Goal: Information Seeking & Learning: Learn about a topic

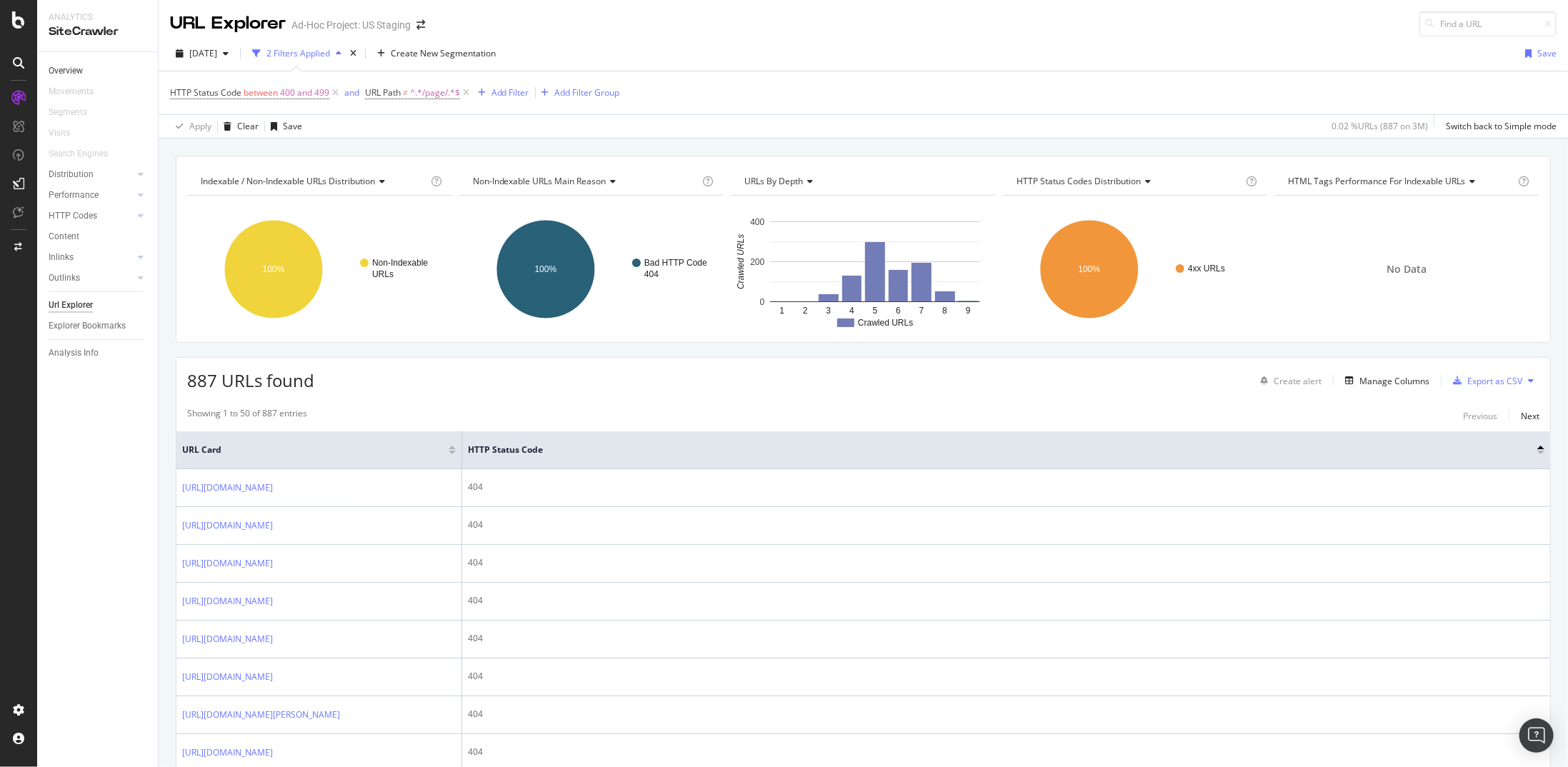
click at [93, 71] on link "Overview" at bounding box center [98, 71] width 100 height 15
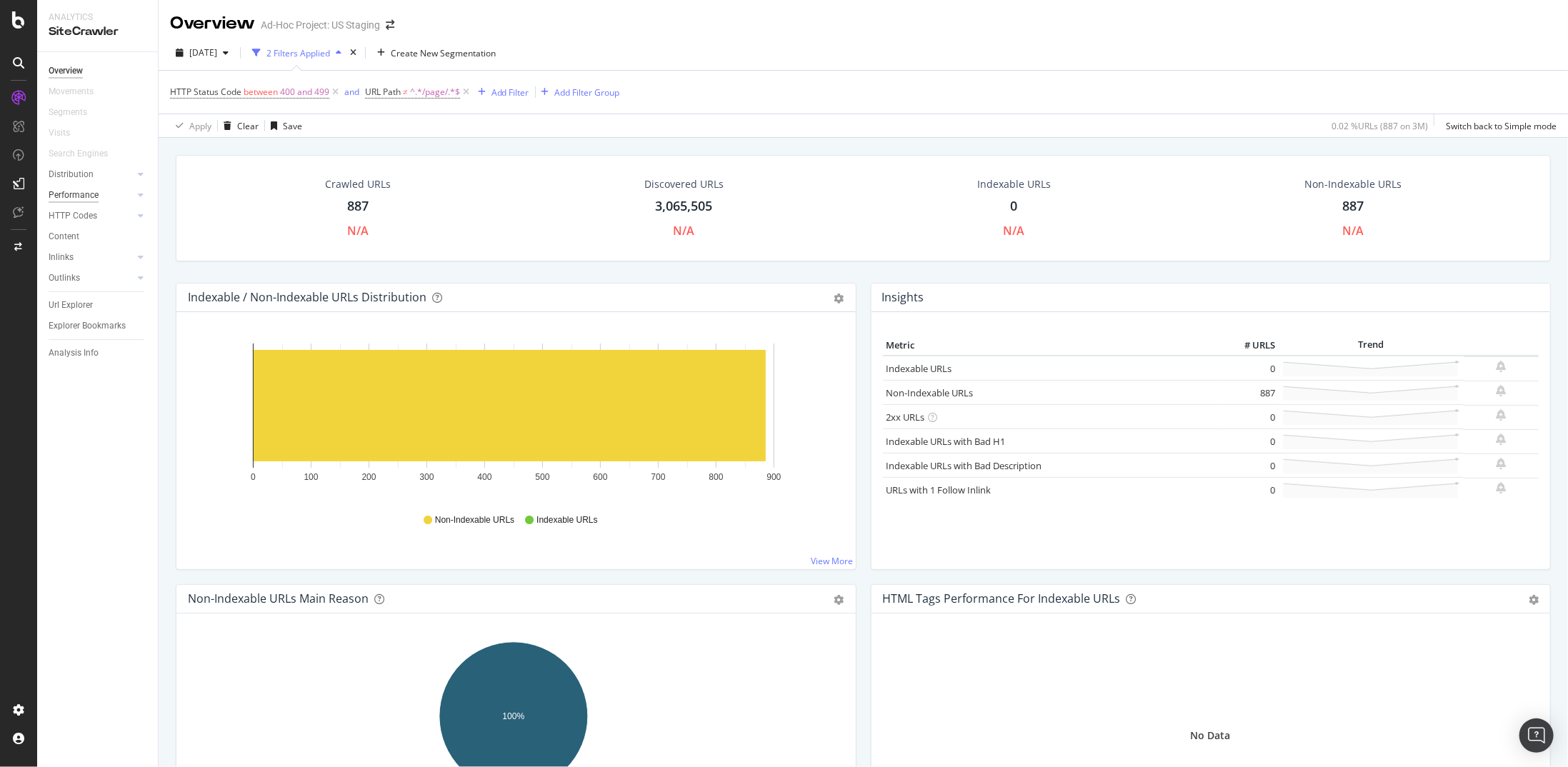
click at [91, 194] on div "Performance" at bounding box center [73, 195] width 50 height 15
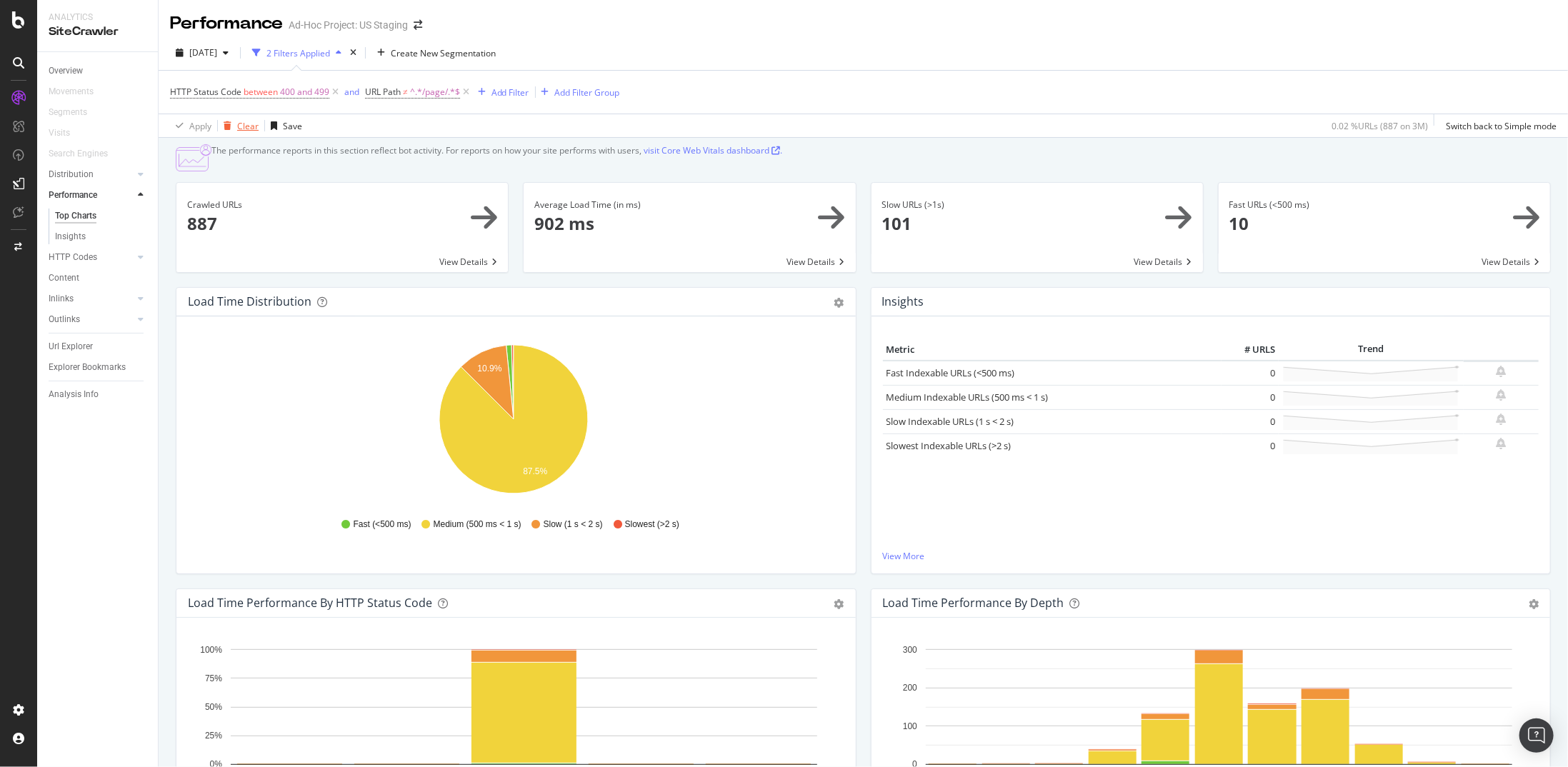
click at [243, 121] on div "Clear" at bounding box center [248, 126] width 21 height 12
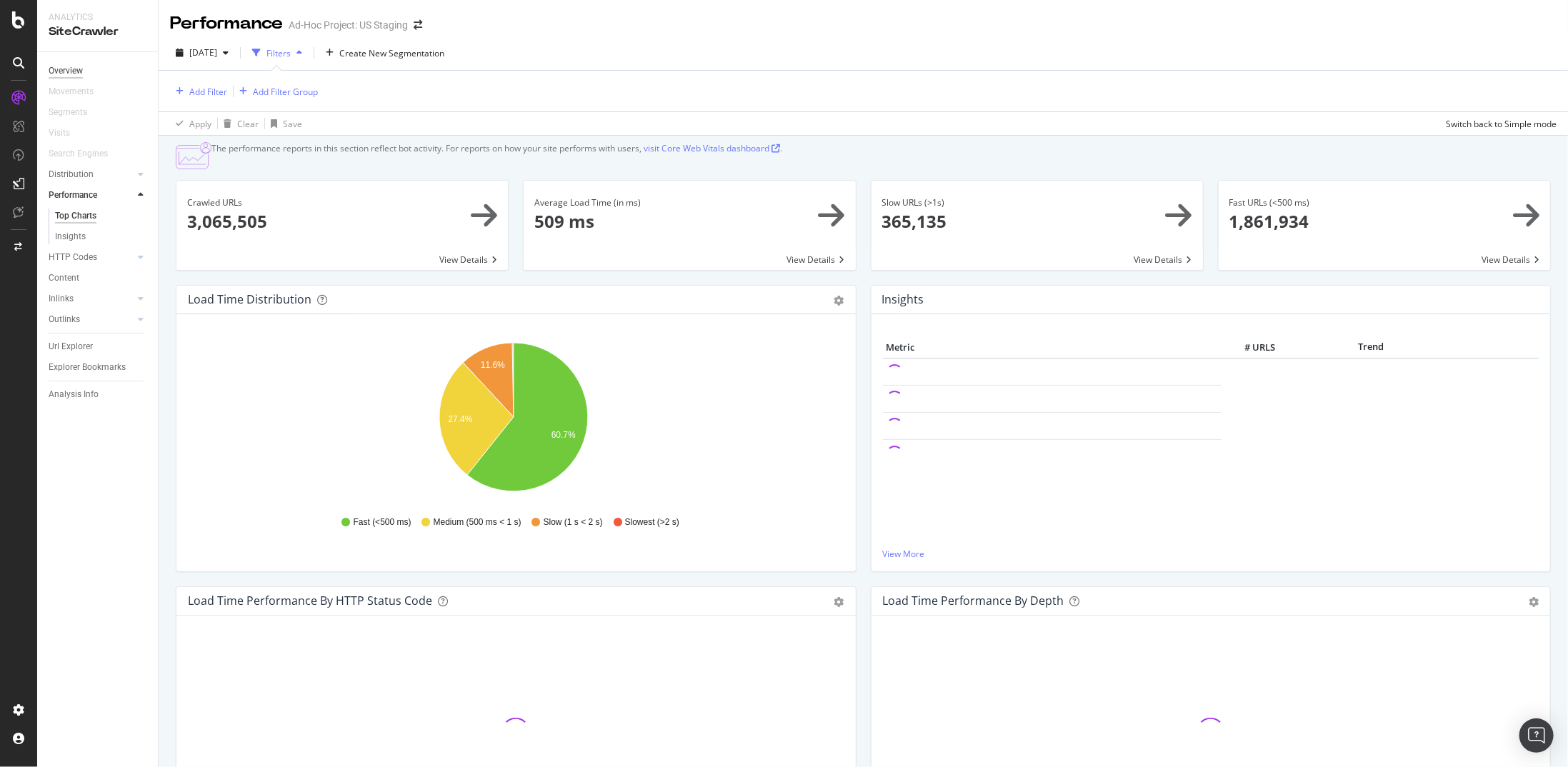
click at [75, 70] on div "Overview" at bounding box center [65, 71] width 34 height 15
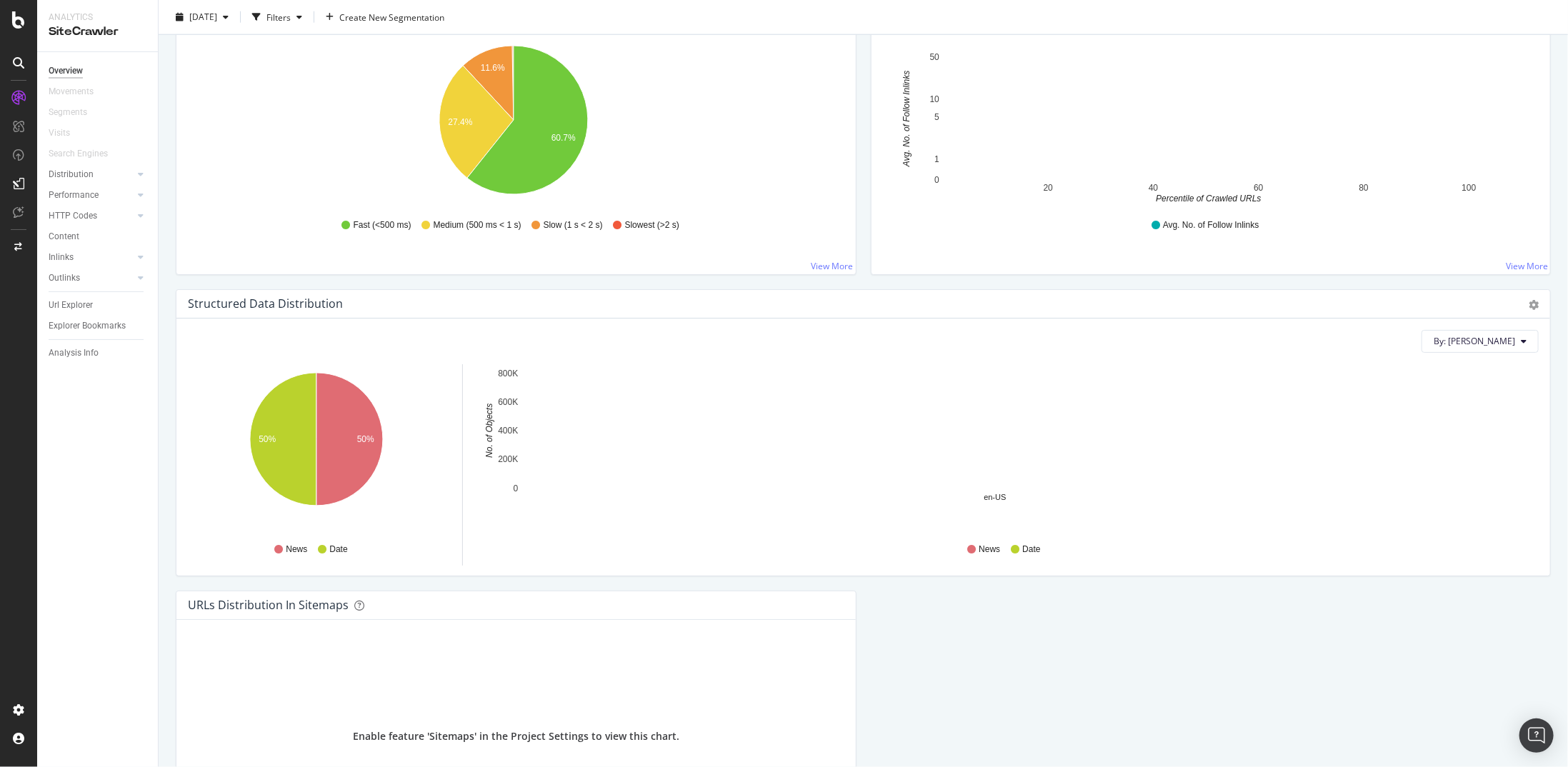
scroll to position [1286, 0]
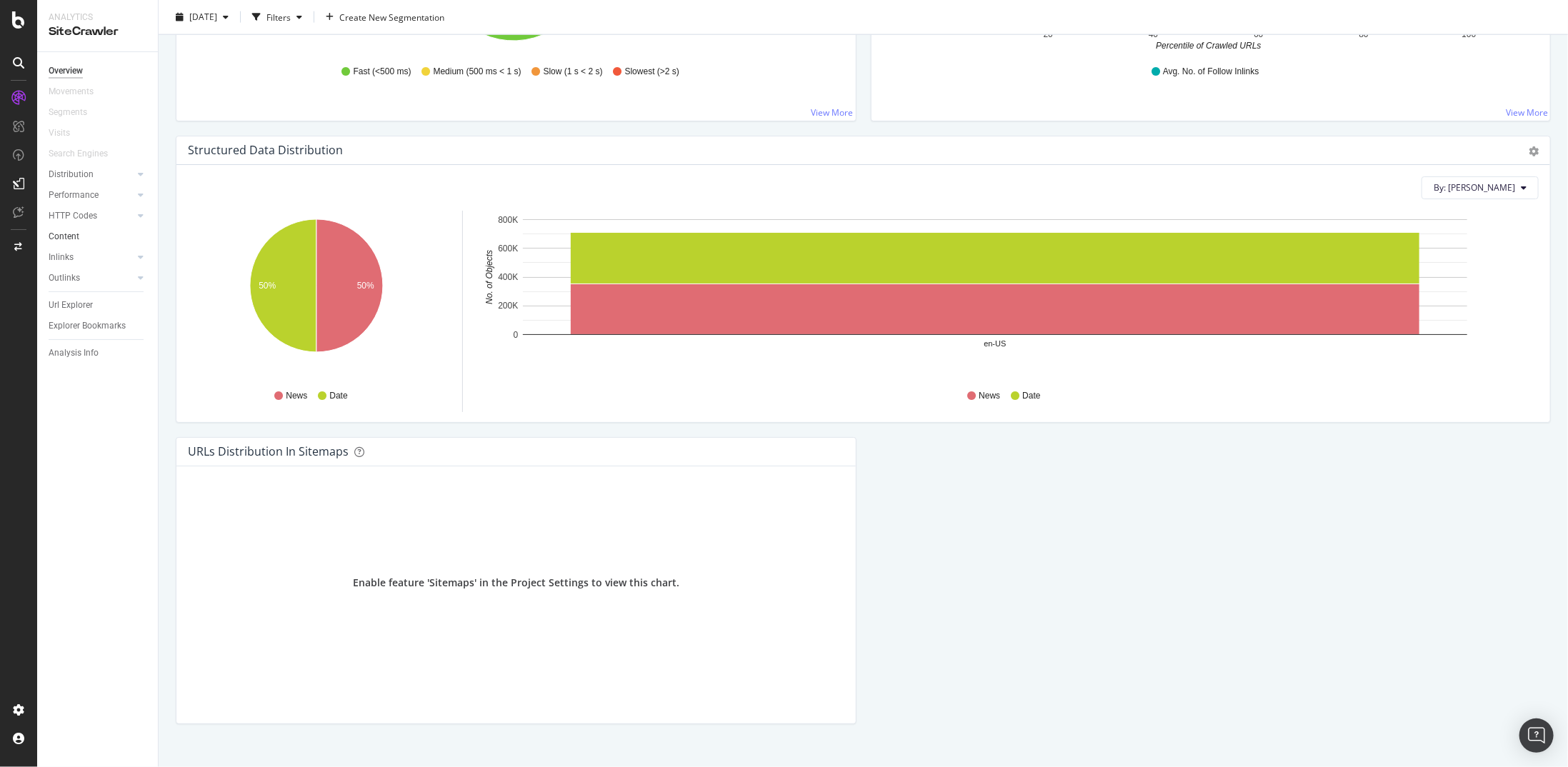
click at [80, 240] on link "Content" at bounding box center [98, 237] width 100 height 15
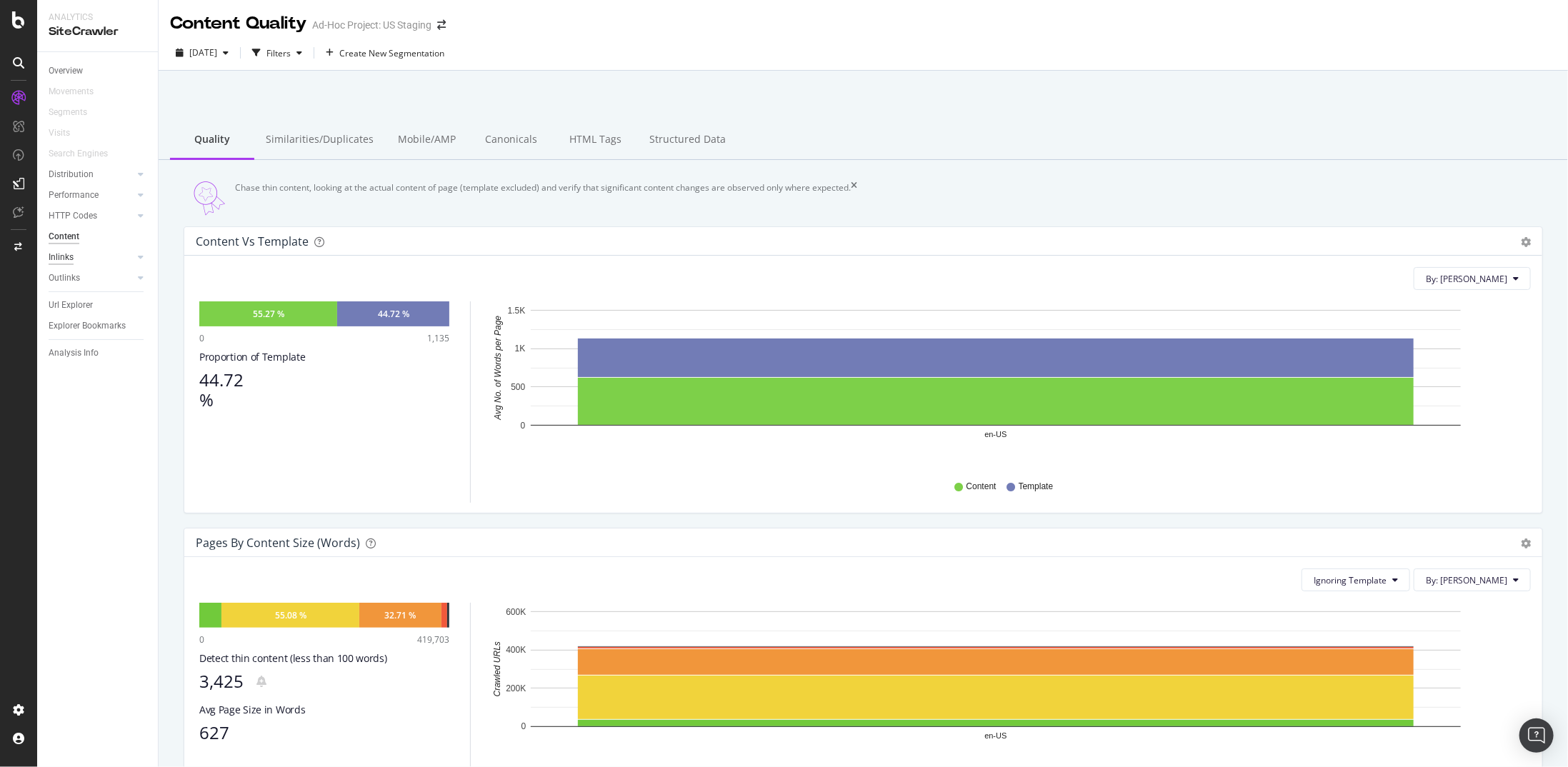
click at [70, 260] on div "Inlinks" at bounding box center [60, 258] width 25 height 15
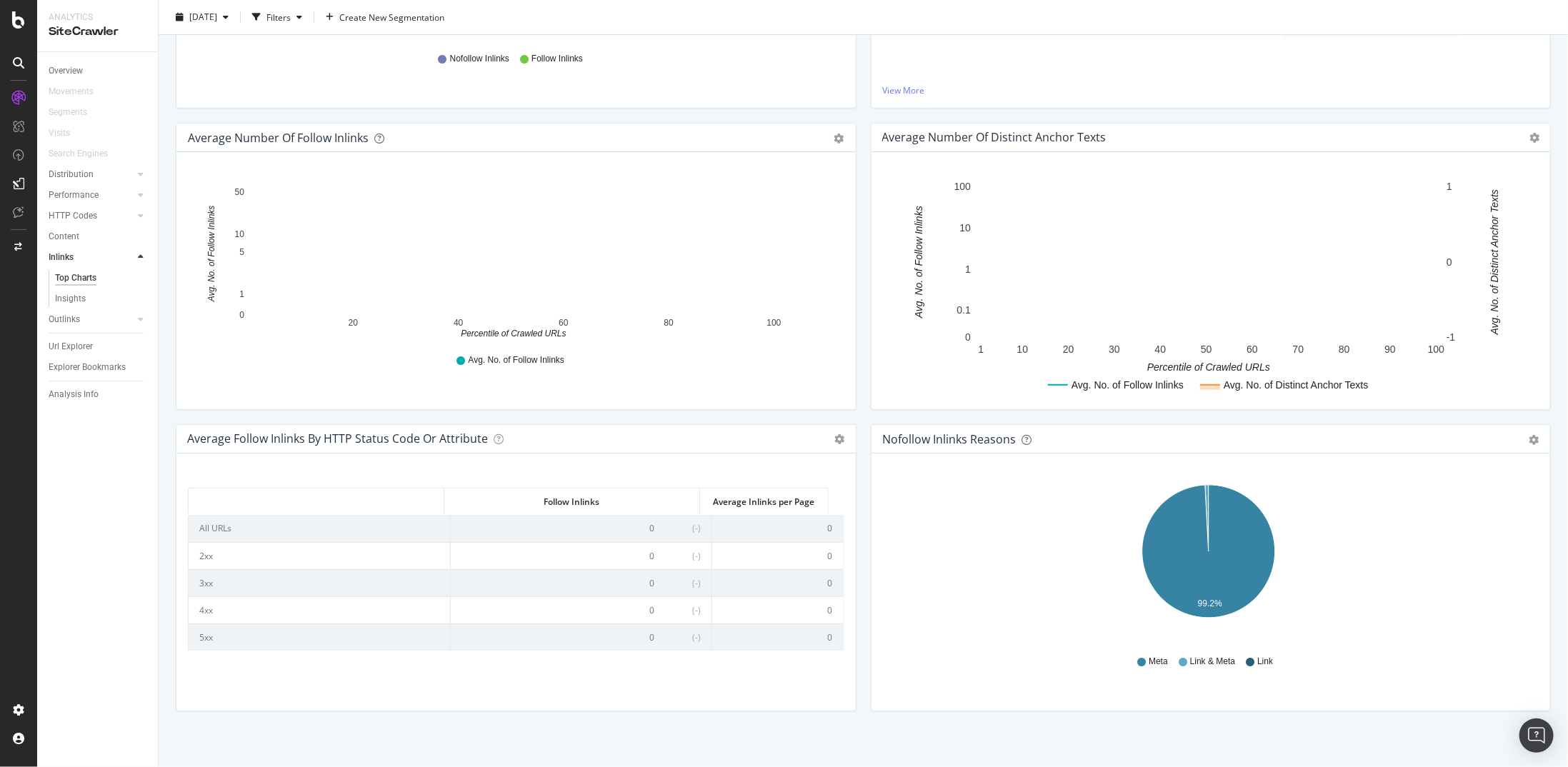
scroll to position [378, 0]
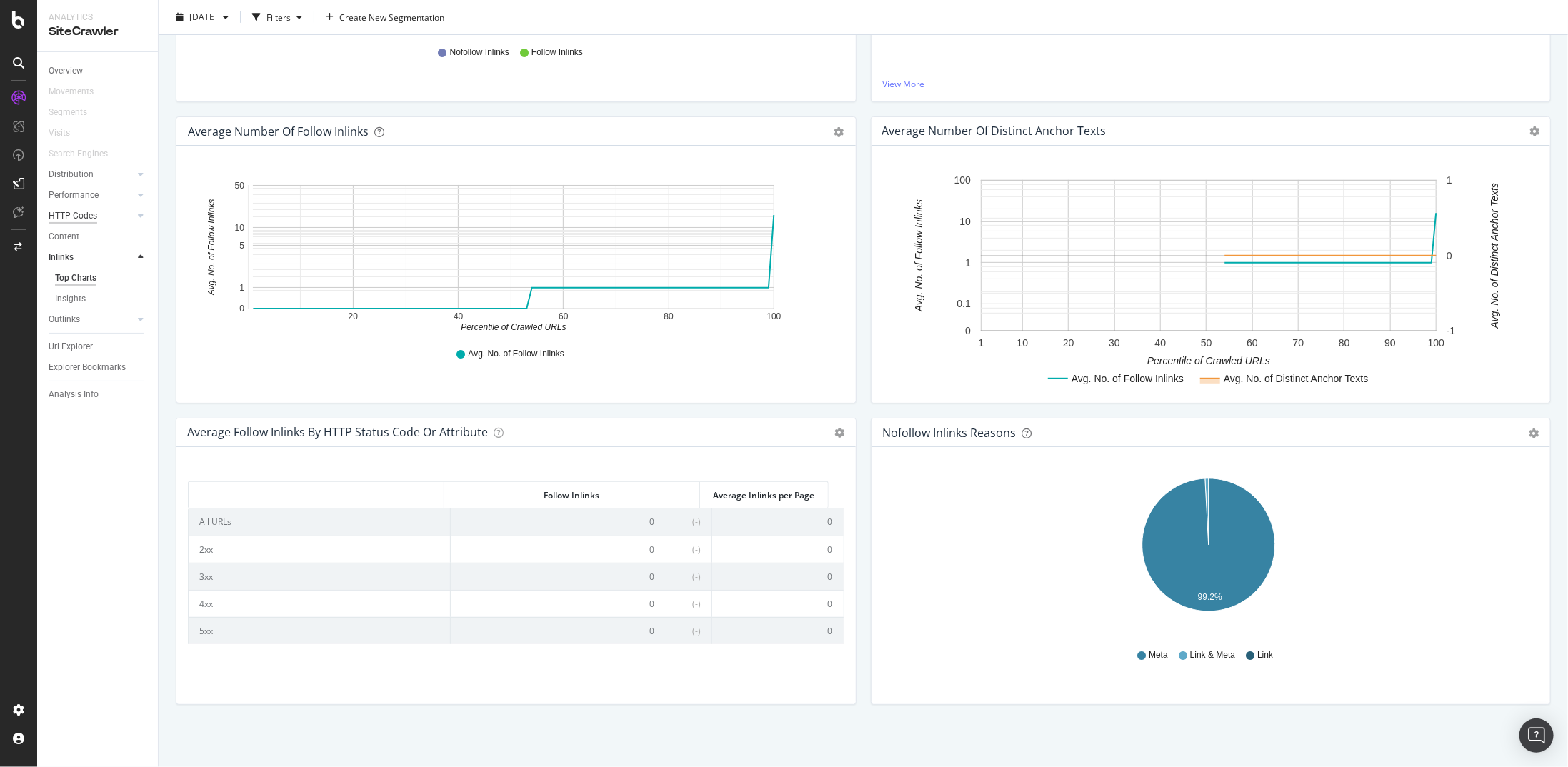
click at [72, 217] on div "HTTP Codes" at bounding box center [72, 216] width 48 height 15
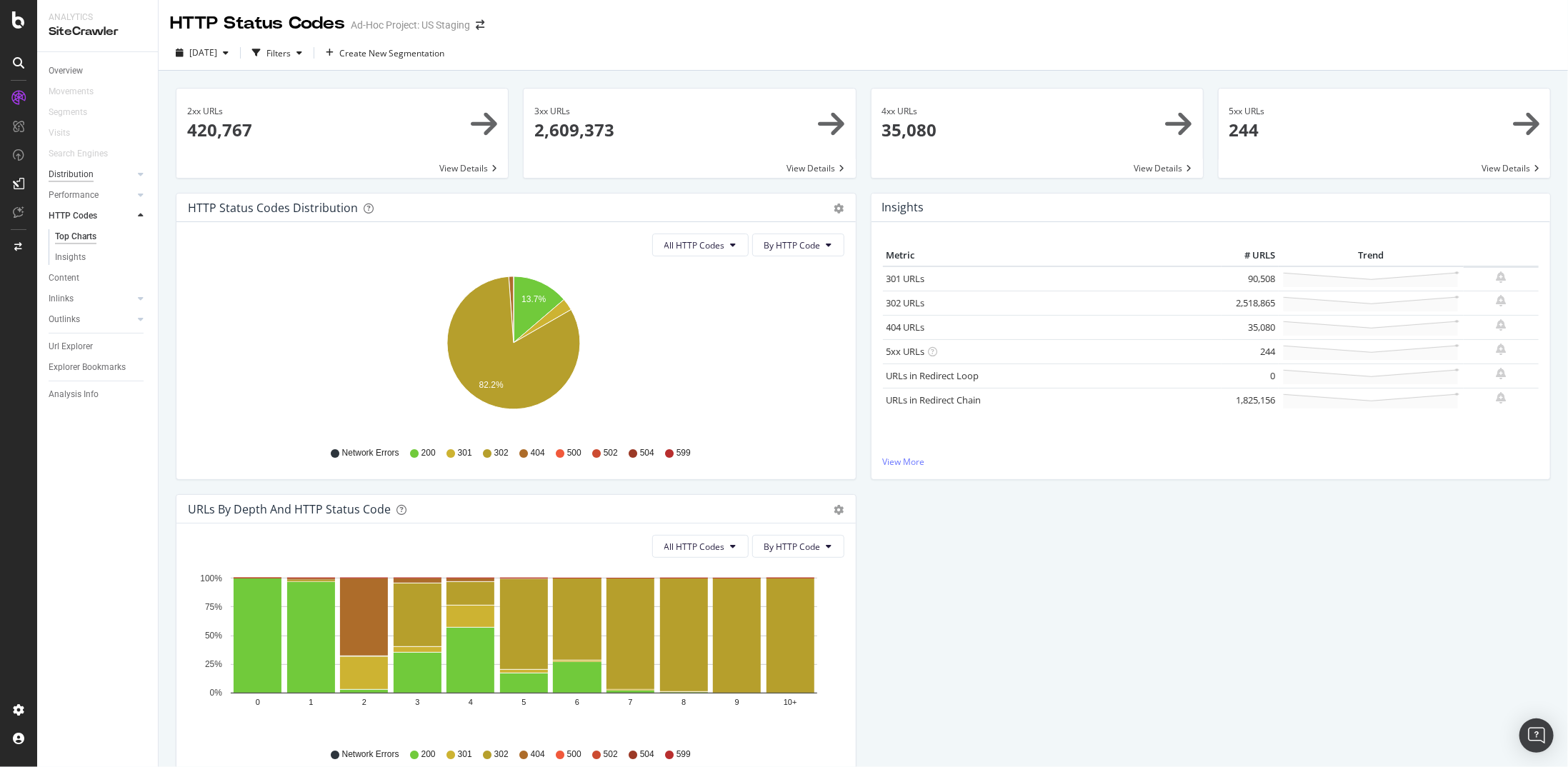
click at [83, 171] on div "Distribution" at bounding box center [70, 175] width 45 height 15
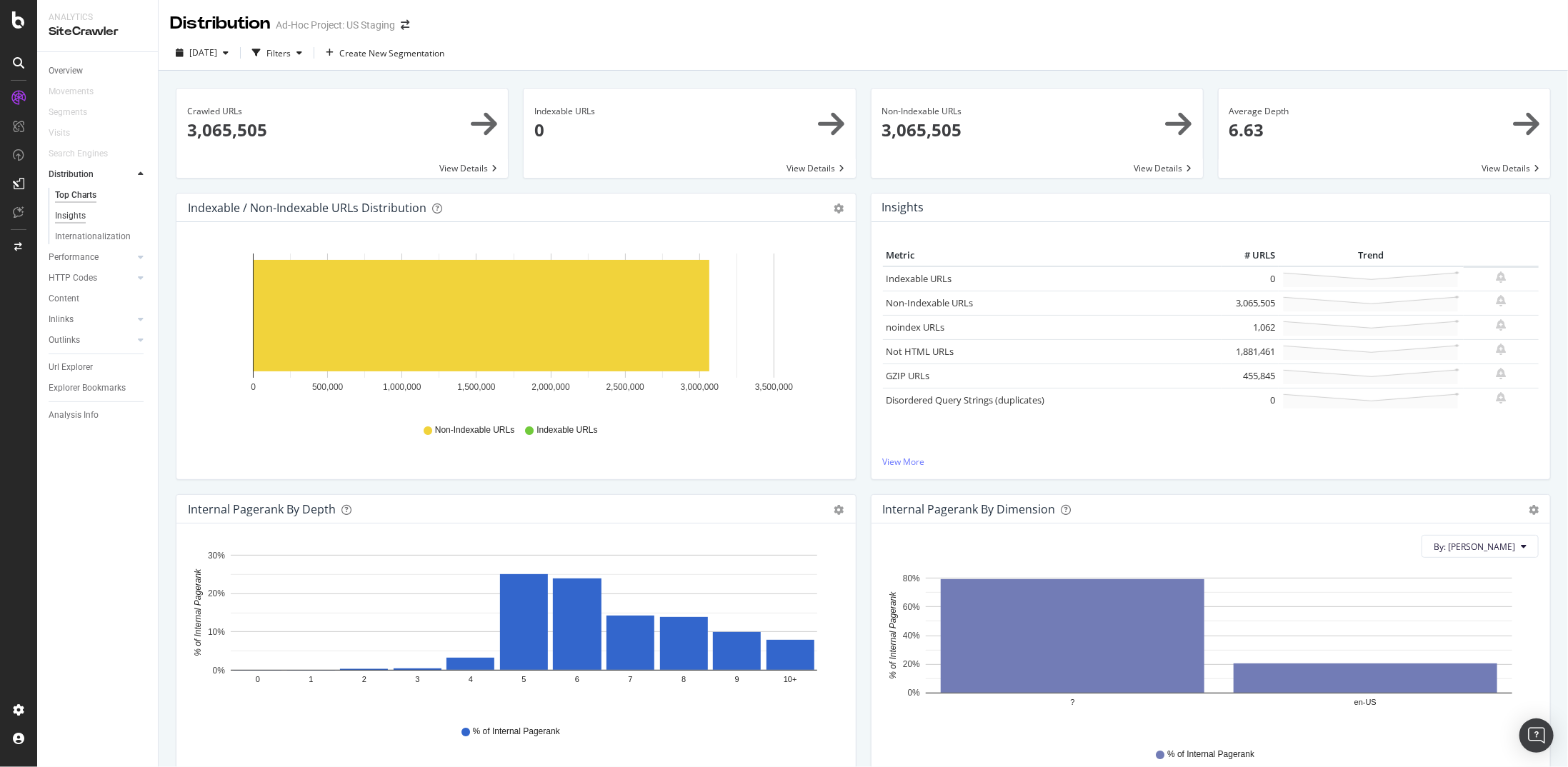
click at [80, 211] on div "Insights" at bounding box center [70, 216] width 31 height 15
